Goal: Browse casually: Explore the website without a specific task or goal

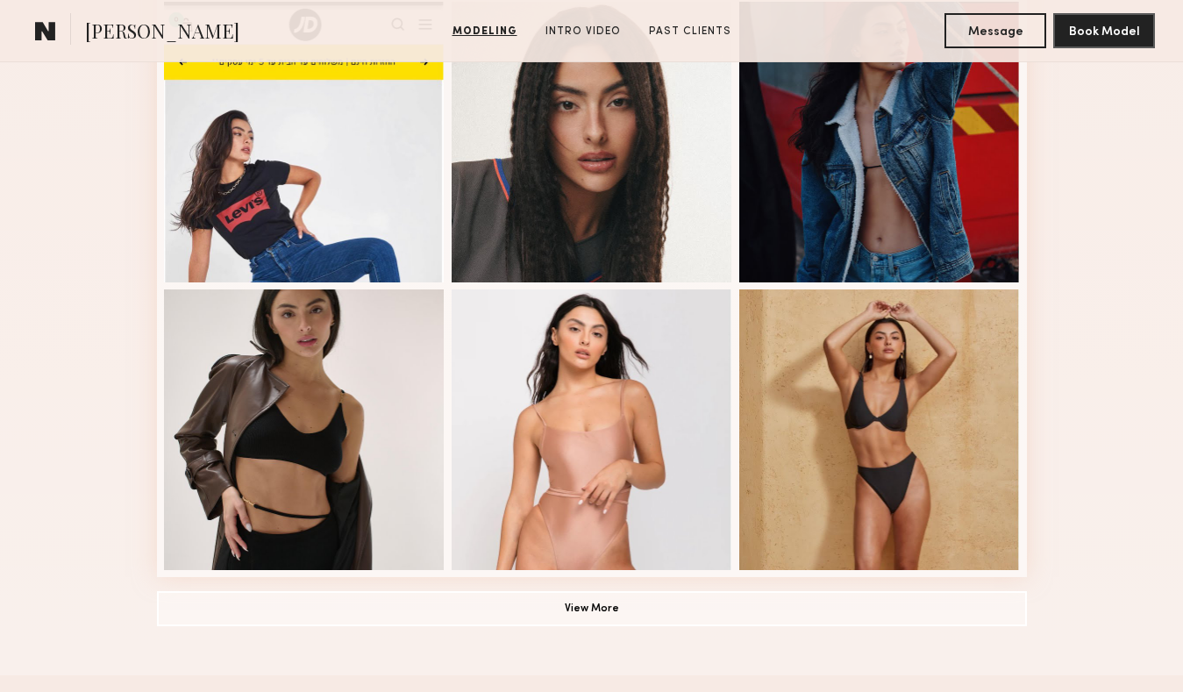
scroll to position [1100, 0]
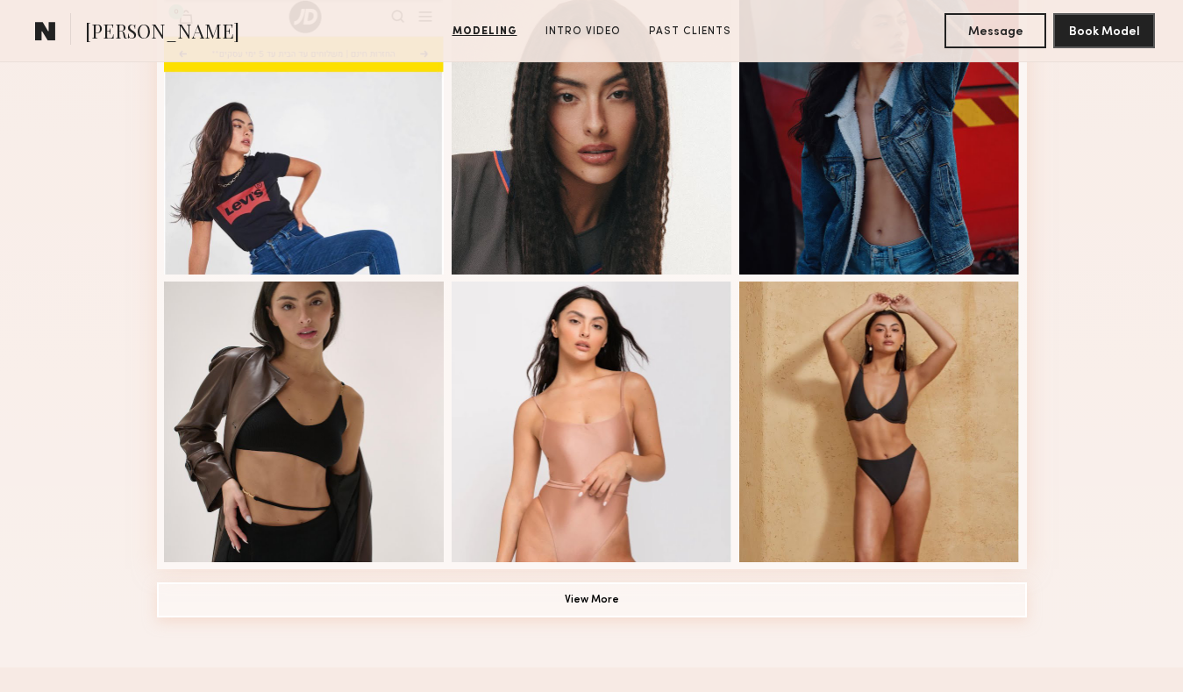
click at [579, 599] on button "View More" at bounding box center [592, 599] width 870 height 35
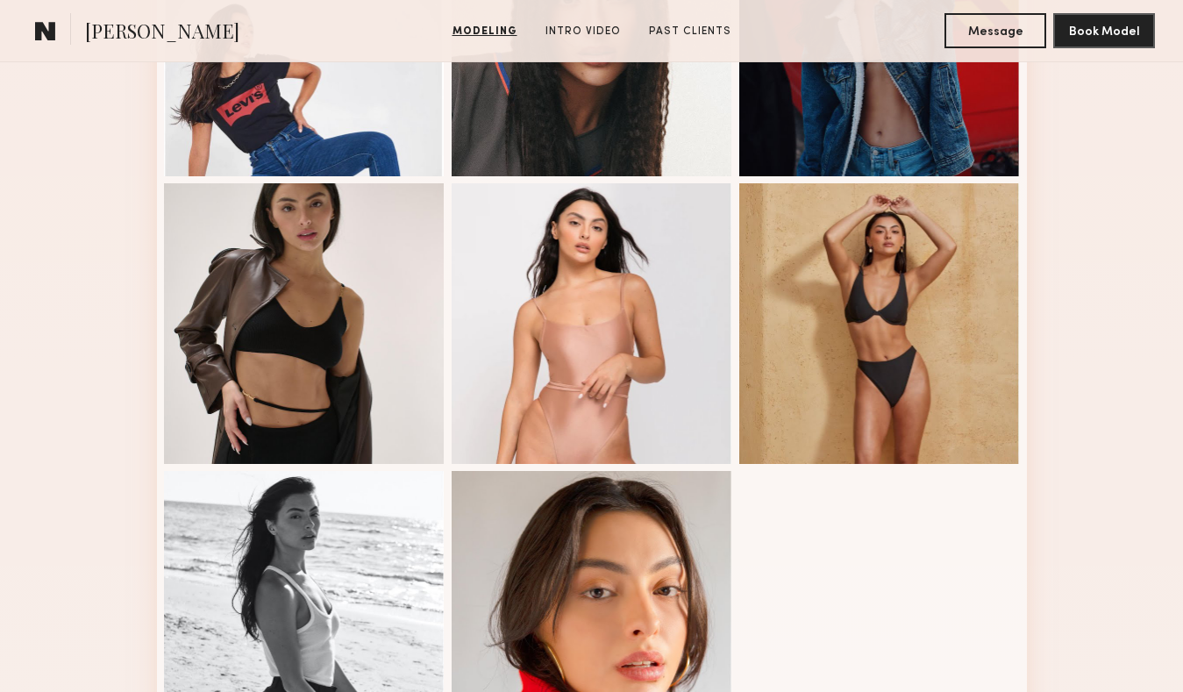
scroll to position [1207, 0]
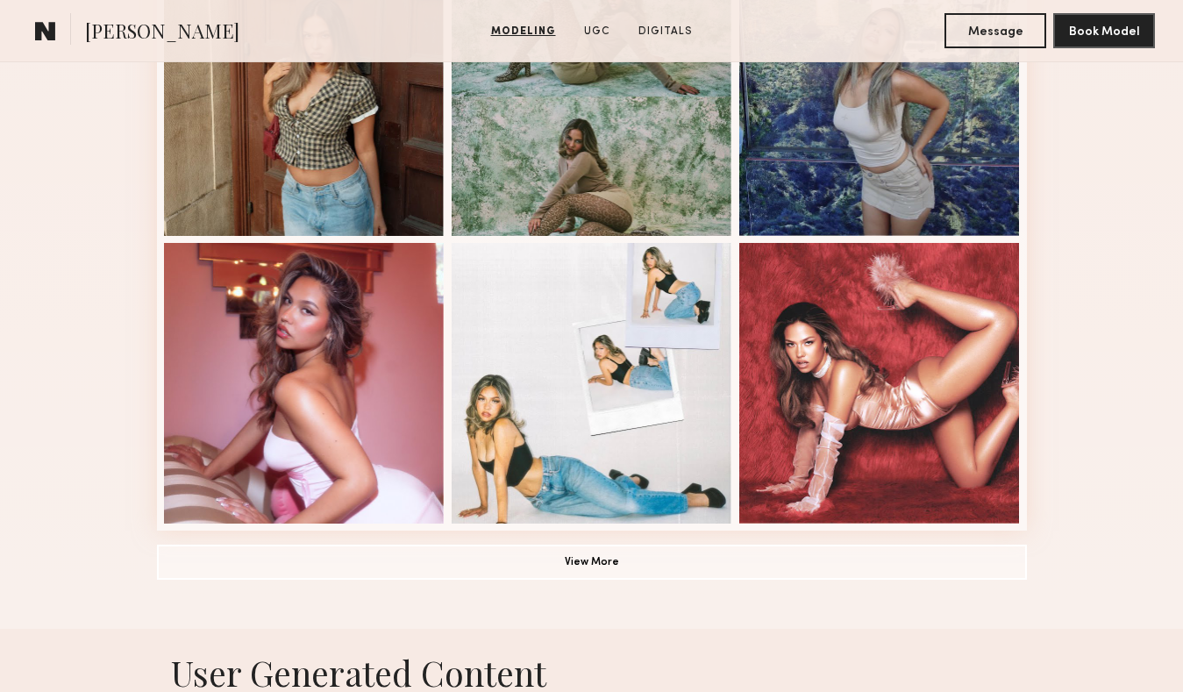
scroll to position [1139, 0]
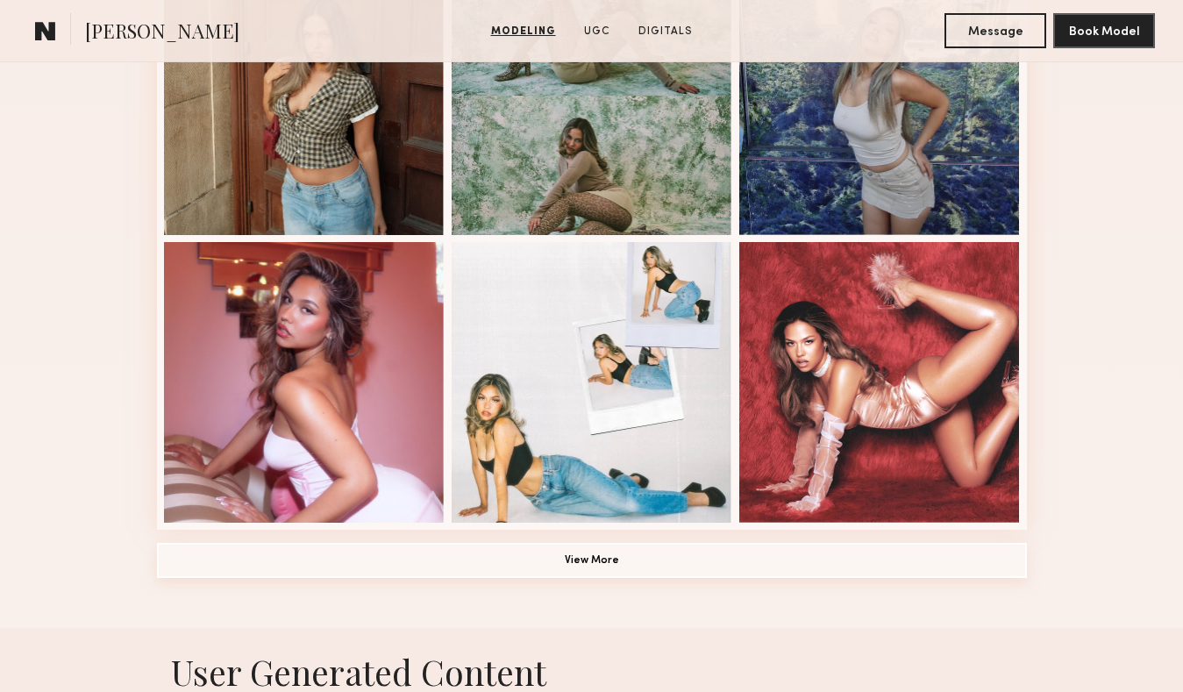
click at [602, 561] on button "View More" at bounding box center [592, 560] width 870 height 35
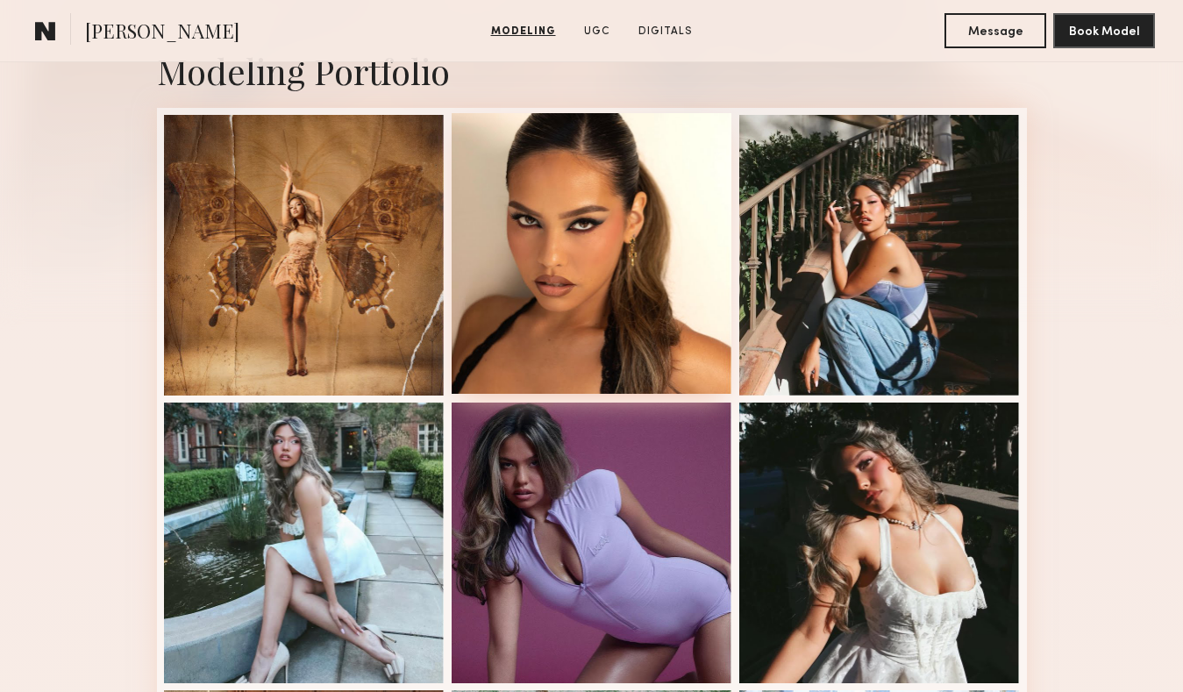
scroll to position [431, 0]
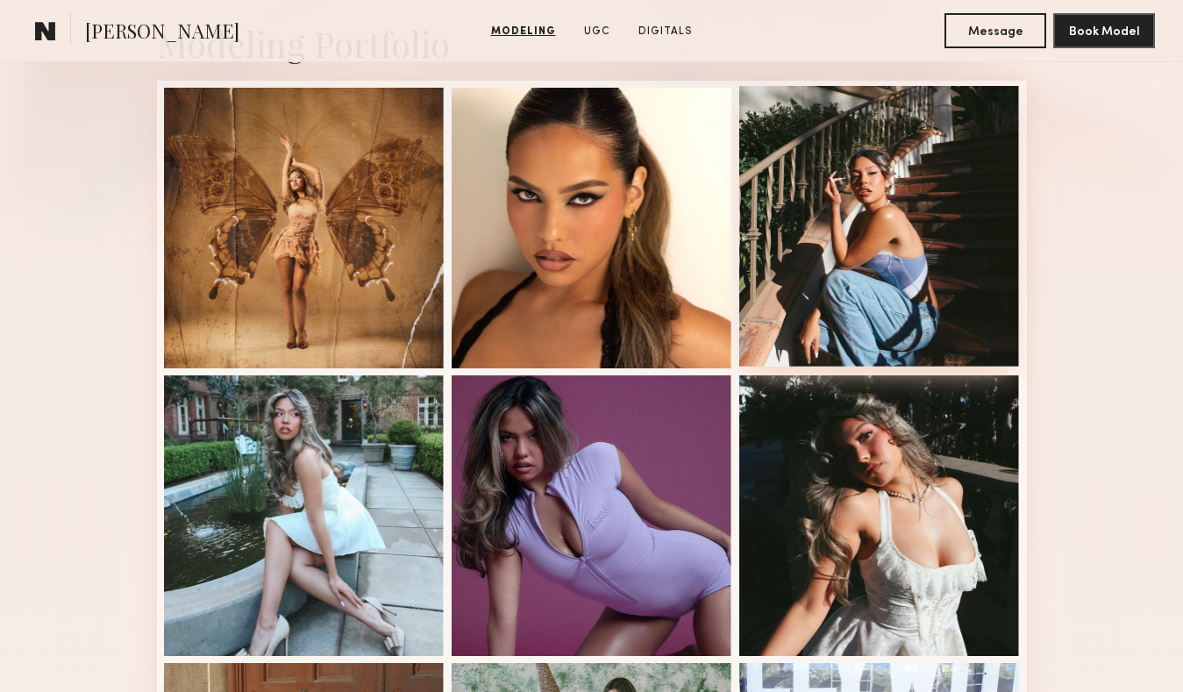
click at [815, 259] on div at bounding box center [879, 226] width 281 height 281
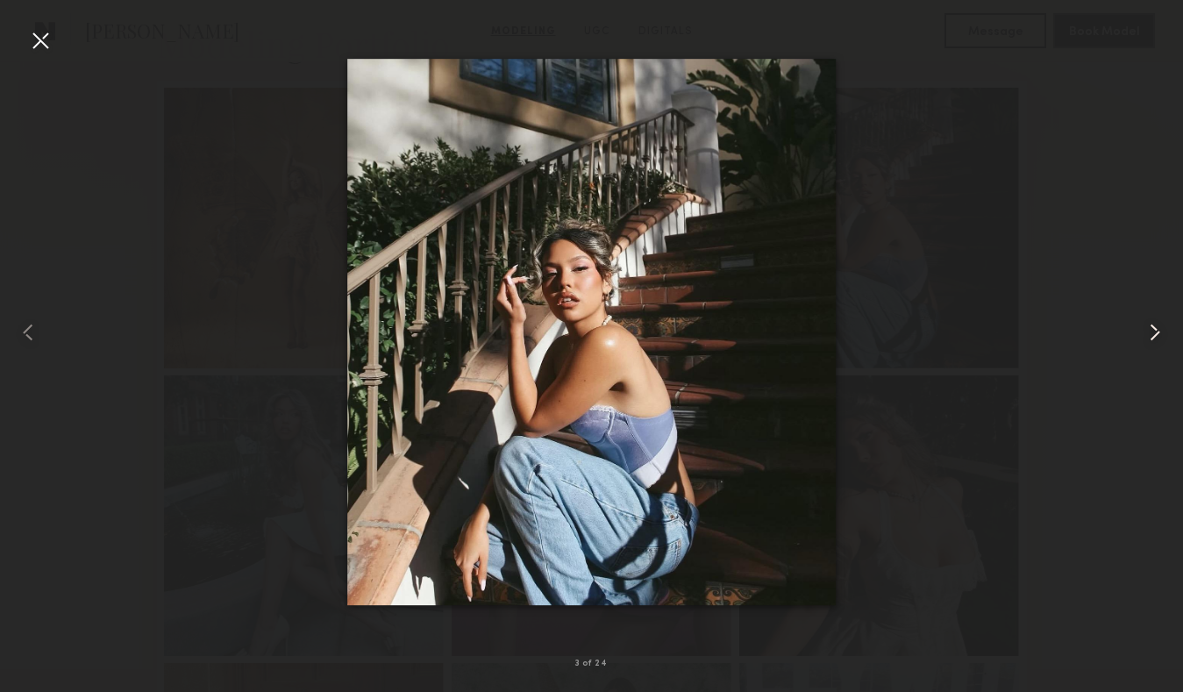
click at [1159, 331] on common-icon at bounding box center [1155, 332] width 28 height 28
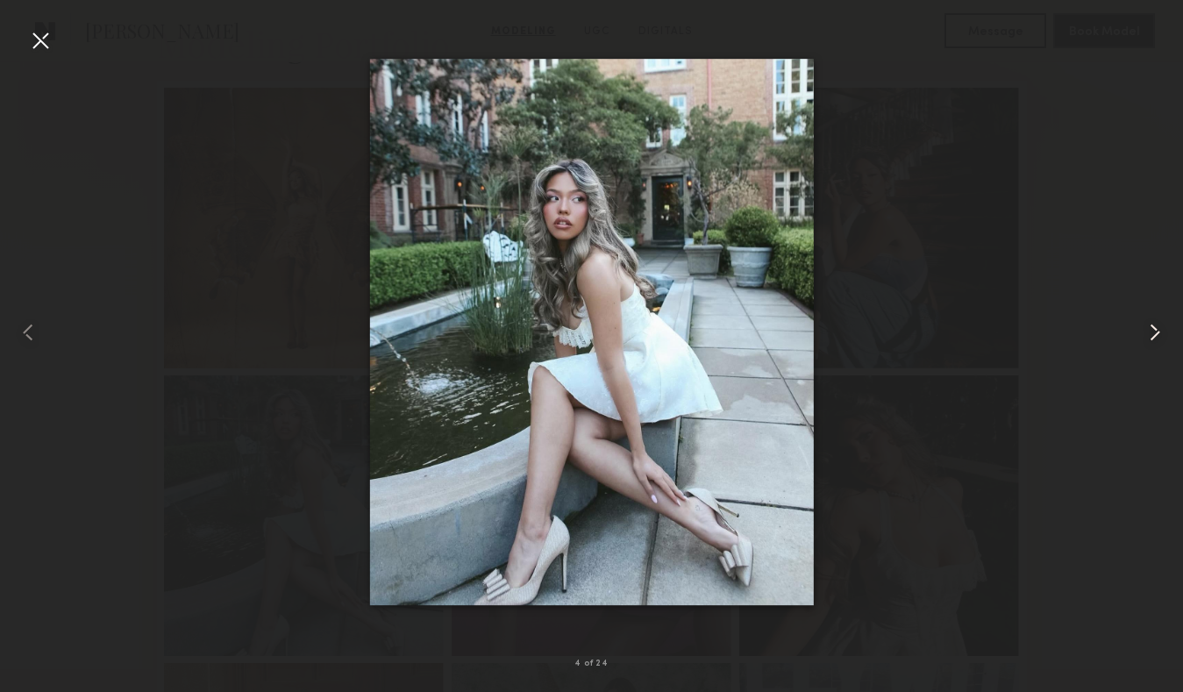
click at [1159, 331] on common-icon at bounding box center [1155, 332] width 28 height 28
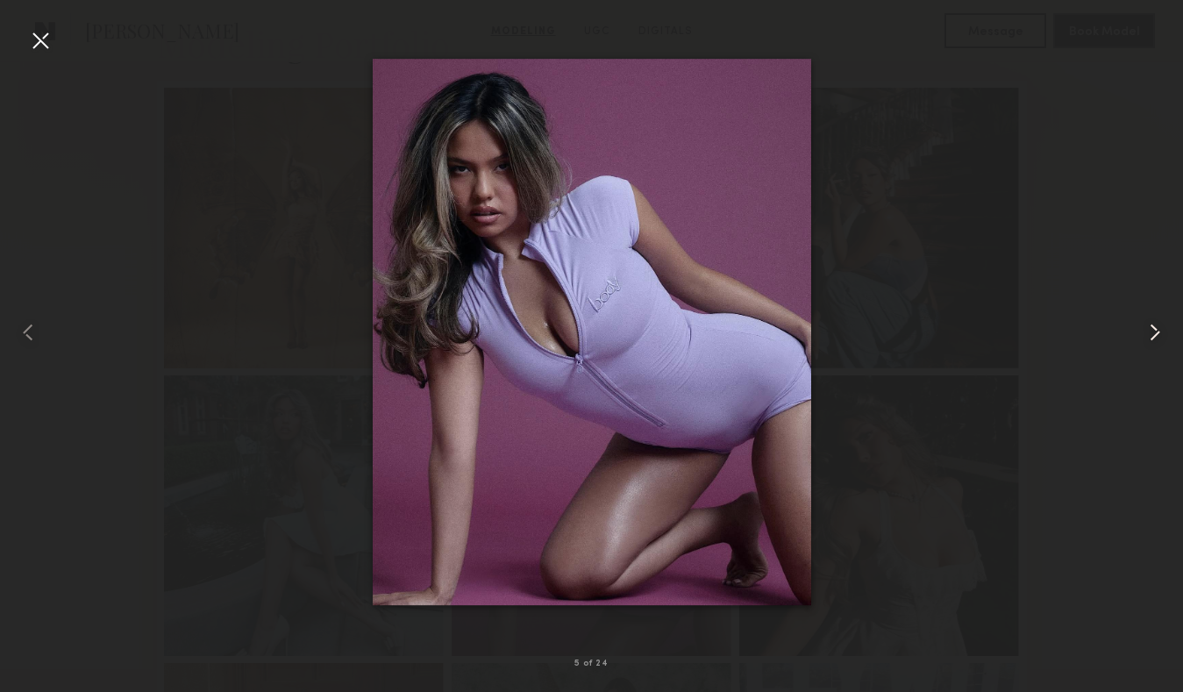
click at [1159, 331] on common-icon at bounding box center [1155, 332] width 28 height 28
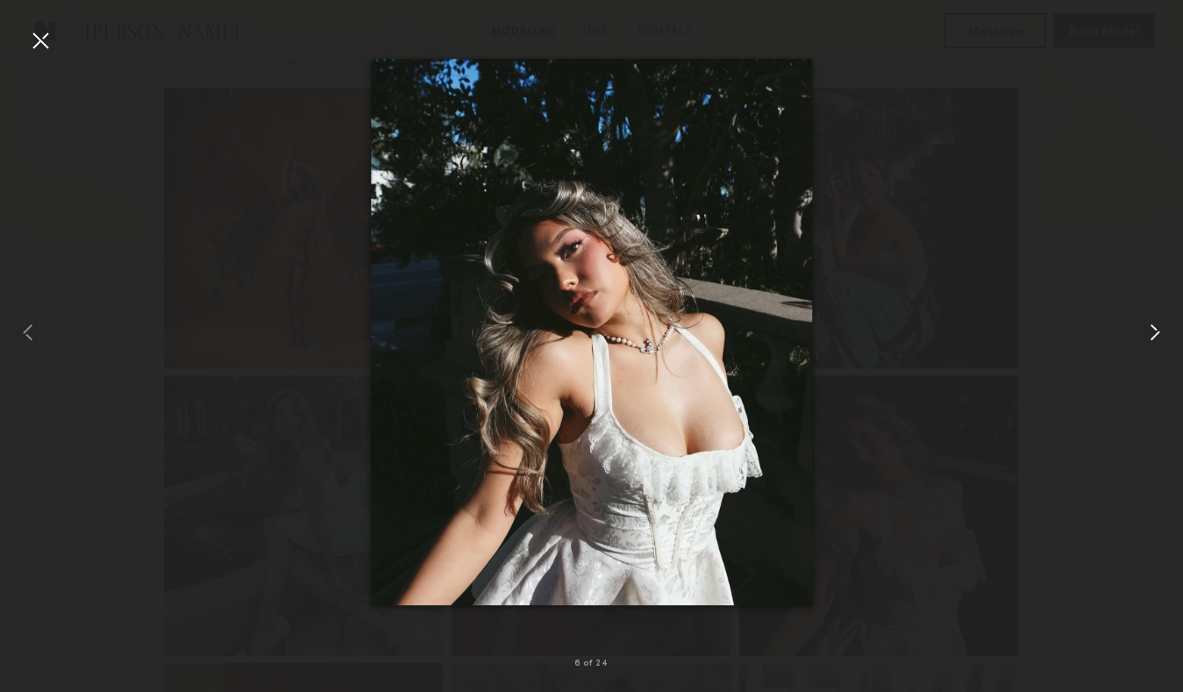
click at [1162, 335] on common-icon at bounding box center [1155, 332] width 28 height 28
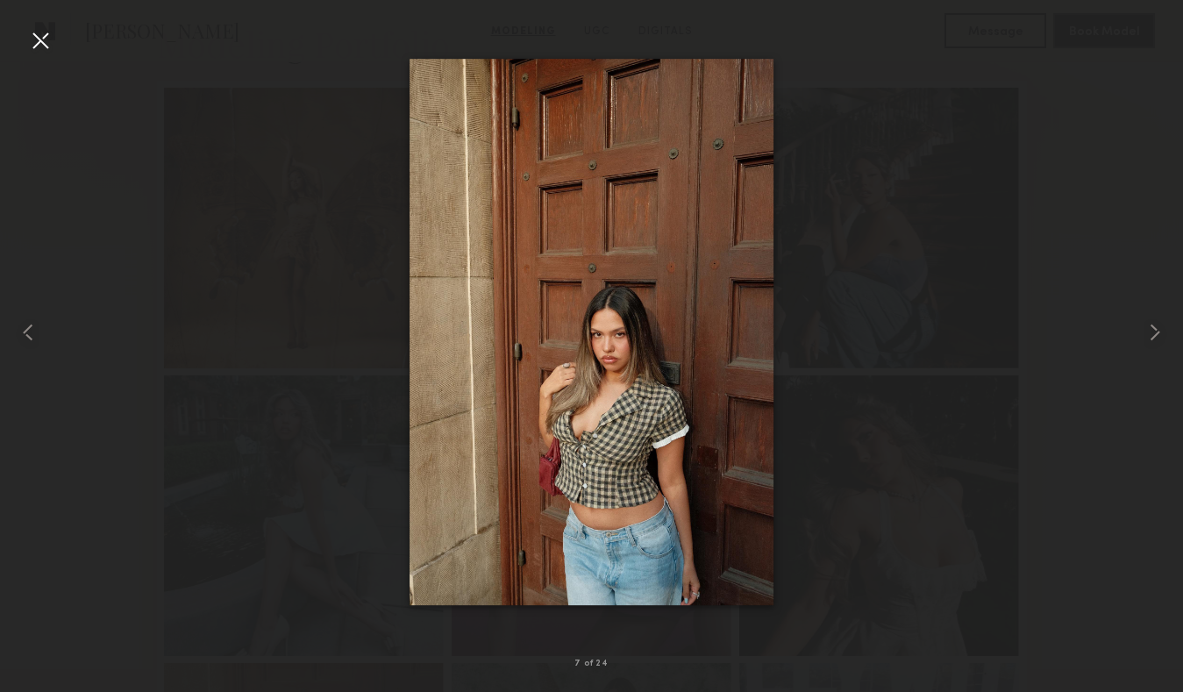
click at [46, 43] on div at bounding box center [40, 40] width 28 height 28
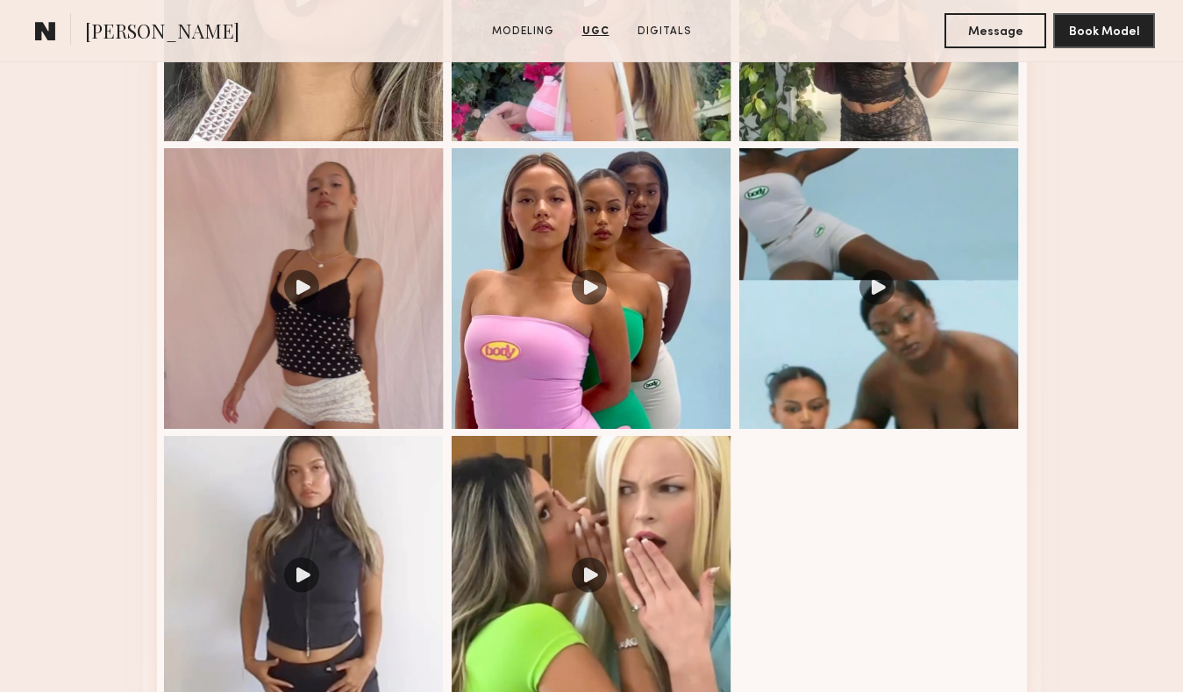
scroll to position [3280, 0]
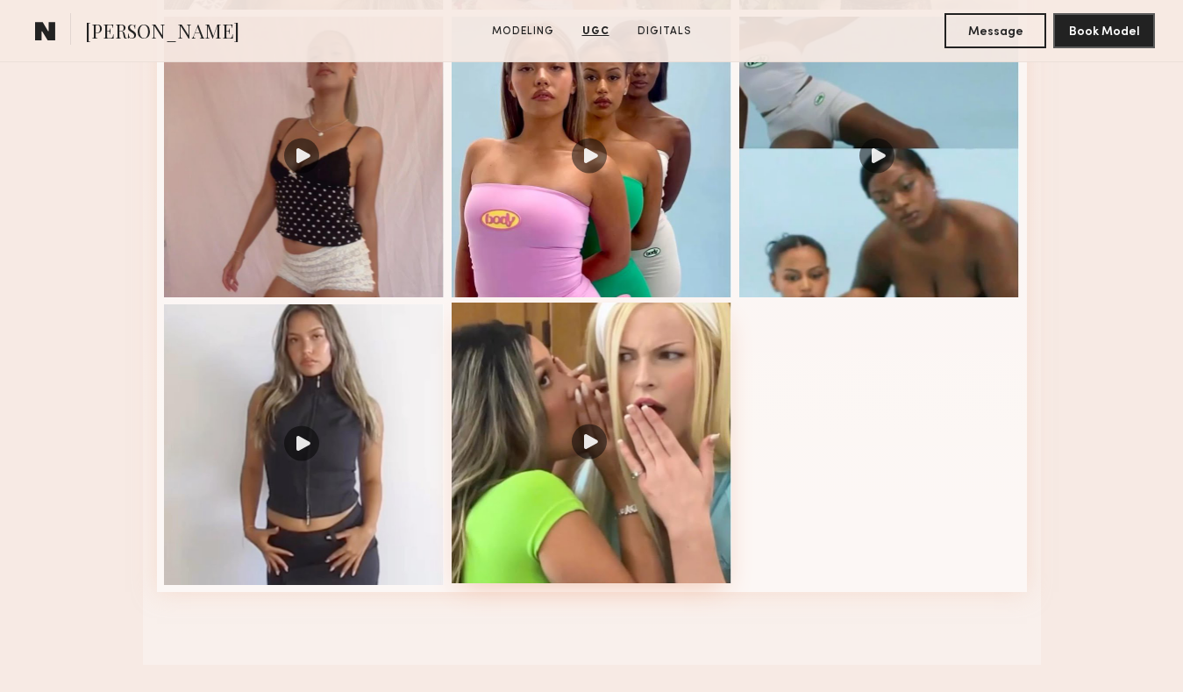
click at [565, 449] on div at bounding box center [592, 443] width 281 height 281
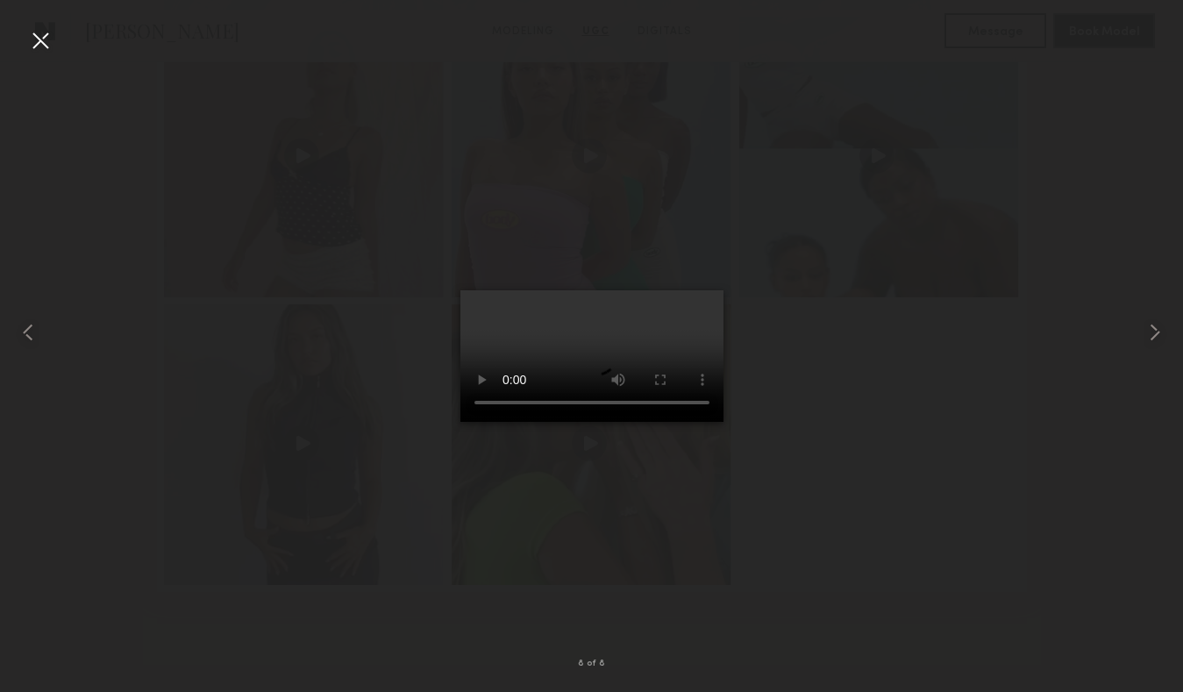
click at [41, 35] on div at bounding box center [40, 40] width 28 height 28
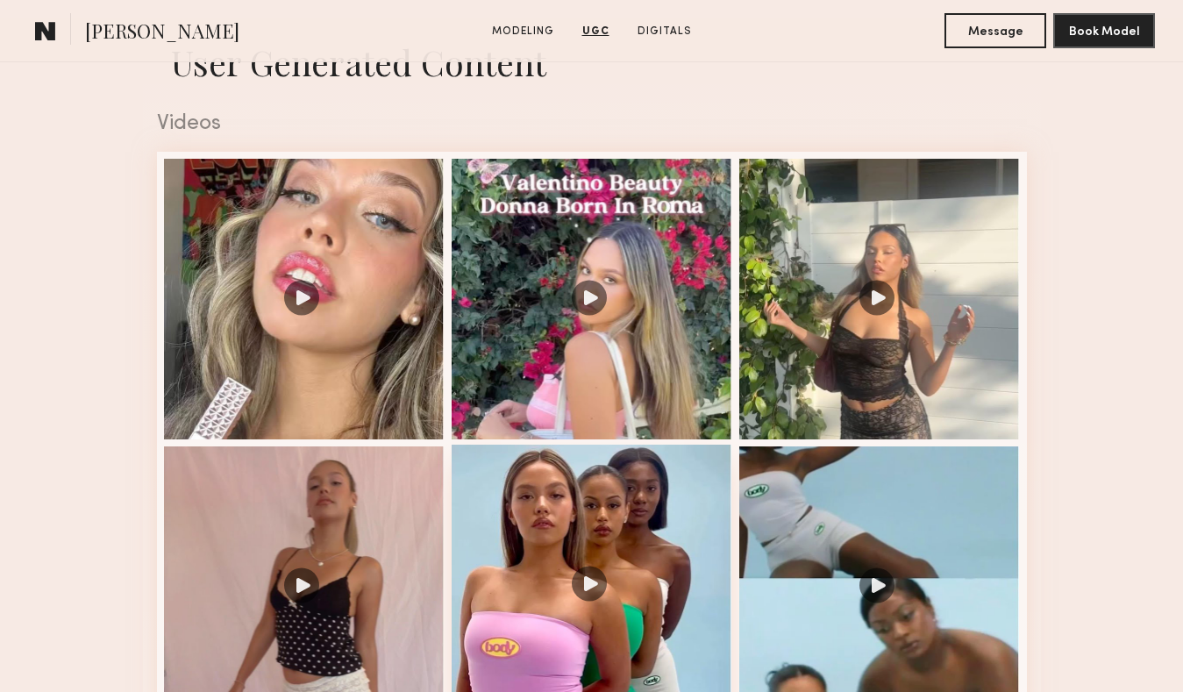
scroll to position [2832, 0]
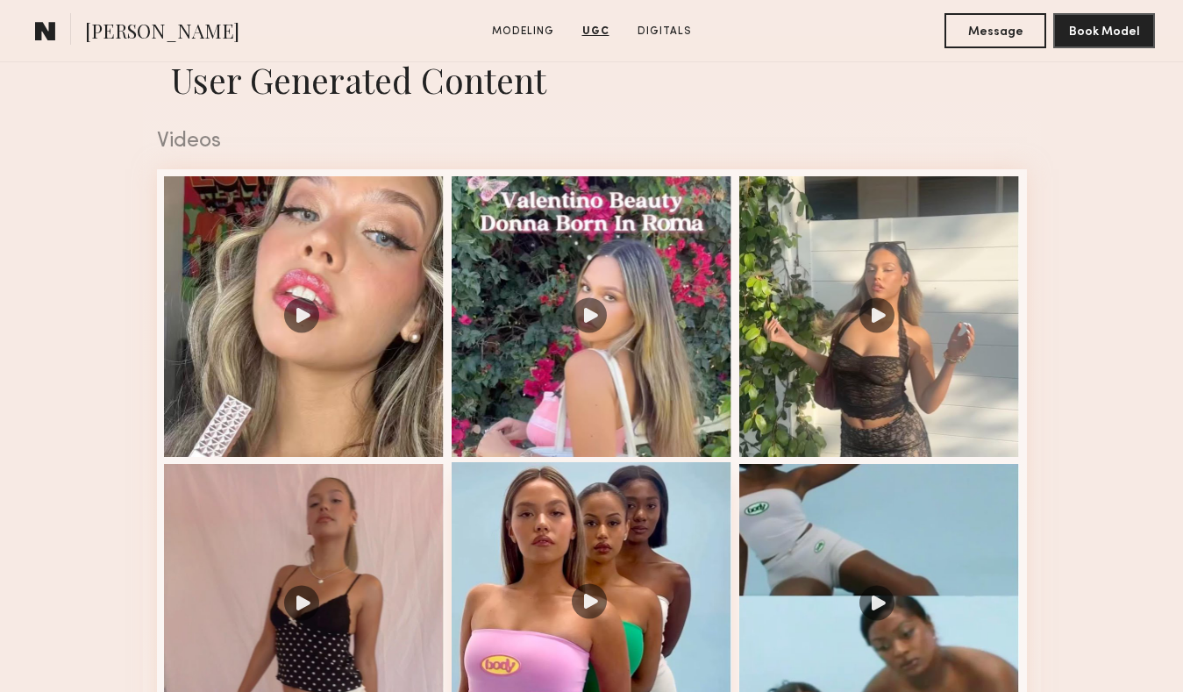
click at [533, 512] on div at bounding box center [592, 602] width 281 height 281
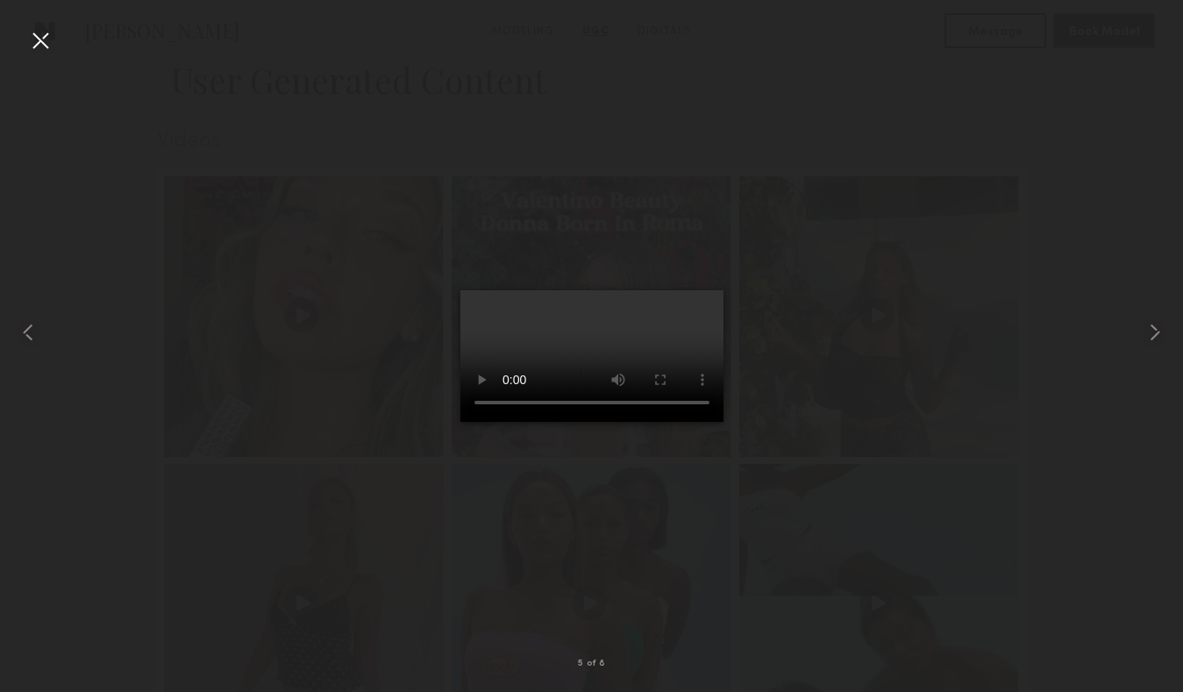
click at [131, 192] on div at bounding box center [591, 332] width 1183 height 608
click at [30, 41] on div at bounding box center [40, 40] width 28 height 28
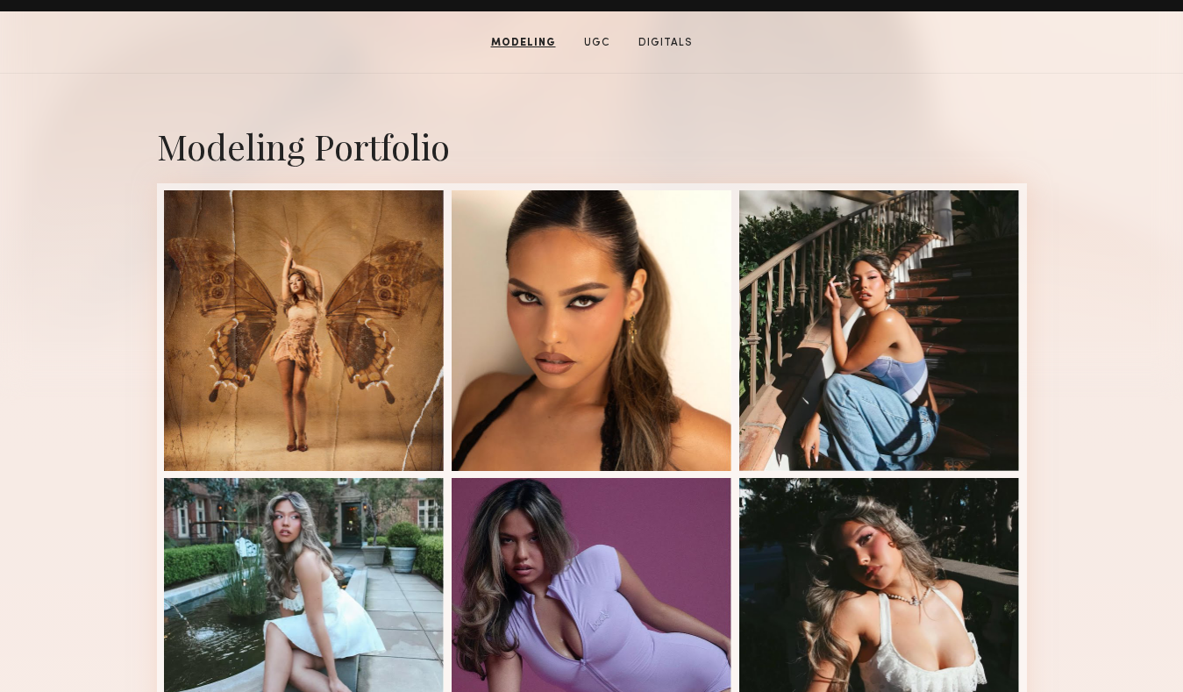
scroll to position [0, 0]
